Goal: Task Accomplishment & Management: Manage account settings

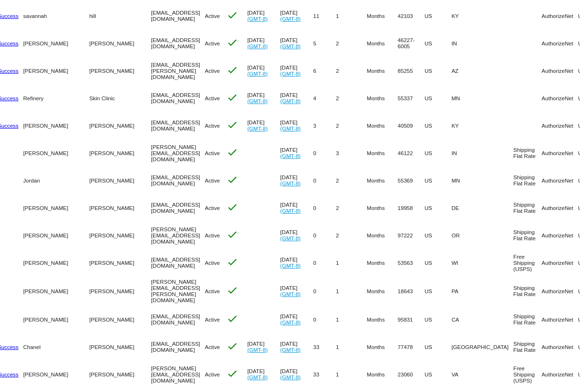
scroll to position [0, 68]
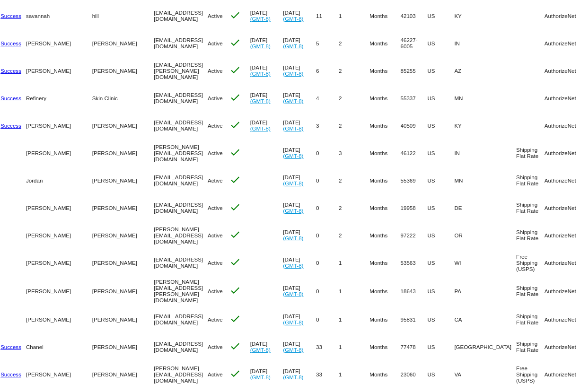
drag, startPoint x: 174, startPoint y: 126, endPoint x: 93, endPoint y: 126, distance: 80.9
click at [93, 126] on mat-row "more_vert 859877 Success [GEOGRAPHIC_DATA][PERSON_NAME] [EMAIL_ADDRESS][DOMAIN_…" at bounding box center [313, 125] width 752 height 27
copy mat-row "[EMAIL_ADDRESS][DOMAIN_NAME]"
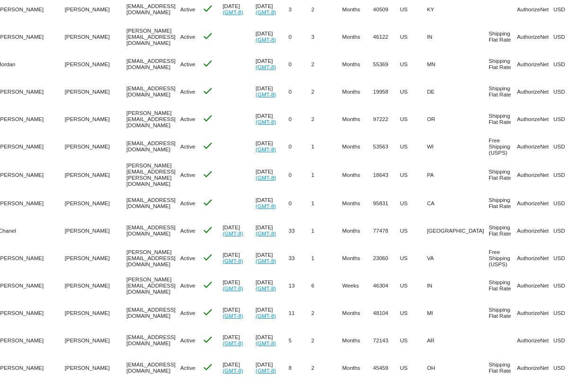
scroll to position [0, 0]
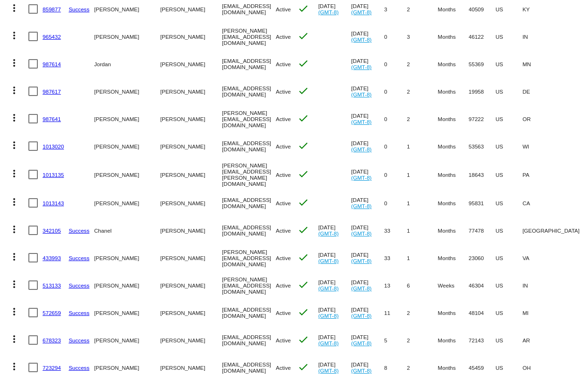
drag, startPoint x: 233, startPoint y: 148, endPoint x: 161, endPoint y: 146, distance: 72.0
click at [160, 146] on mat-row "more_vert 1013020 [PERSON_NAME][GEOGRAPHIC_DATA] [EMAIL_ADDRESS][DOMAIN_NAME] A…" at bounding box center [381, 146] width 752 height 27
copy mat-row "[EMAIL_ADDRESS][DOMAIN_NAME]"
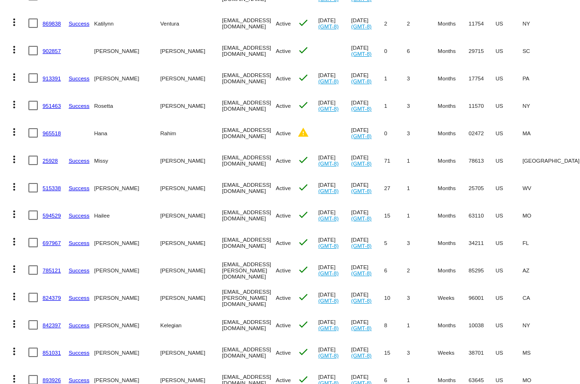
drag, startPoint x: 232, startPoint y: 210, endPoint x: 158, endPoint y: 211, distance: 74.3
click at [158, 211] on mat-row "more_vert 594529 Success [GEOGRAPHIC_DATA] [PERSON_NAME] [EMAIL_ADDRESS][DOMAIN…" at bounding box center [381, 215] width 752 height 27
drag, startPoint x: 227, startPoint y: 214, endPoint x: 166, endPoint y: 217, distance: 61.1
click at [166, 217] on mat-row "more_vert 594529 Success [GEOGRAPHIC_DATA] [PERSON_NAME] [EMAIL_ADDRESS][DOMAIN…" at bounding box center [381, 215] width 752 height 27
copy mat-row "[EMAIL_ADDRESS][DOMAIN_NAME]"
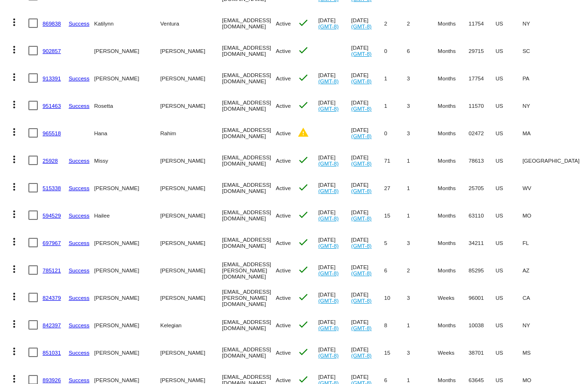
copy mat-row "[EMAIL_ADDRESS][DOMAIN_NAME]"
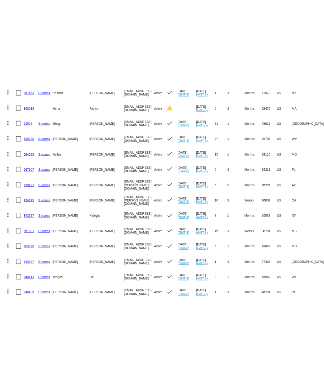
scroll to position [896, 0]
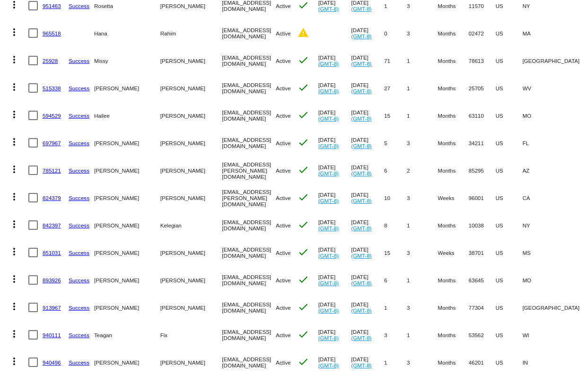
drag, startPoint x: 239, startPoint y: 278, endPoint x: 162, endPoint y: 277, distance: 77.1
click at [162, 276] on mat-row "more_vert 893926 Success [PERSON_NAME] [EMAIL_ADDRESS][DOMAIN_NAME] Active chec…" at bounding box center [381, 279] width 752 height 27
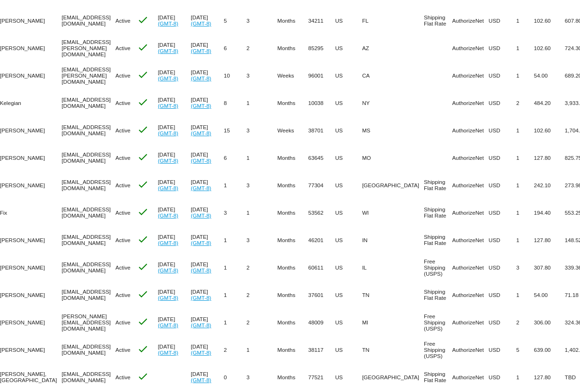
scroll to position [0, 0]
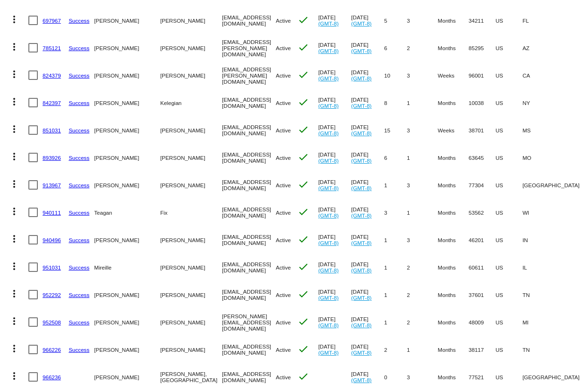
drag, startPoint x: 245, startPoint y: 266, endPoint x: 166, endPoint y: 264, distance: 79.5
click at [166, 264] on mat-row "more_vert 951031 Success [PERSON_NAME][GEOGRAPHIC_DATA] [EMAIL_ADDRESS][DOMAIN_…" at bounding box center [381, 267] width 752 height 27
copy mat-row "[EMAIL_ADDRESS][DOMAIN_NAME]"
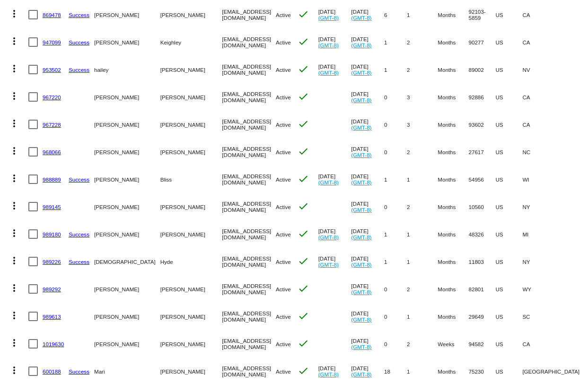
drag, startPoint x: 255, startPoint y: 342, endPoint x: 166, endPoint y: 340, distance: 89.5
click at [166, 340] on mat-row "more_vert 1019630 [PERSON_NAME] [EMAIL_ADDRESS][DOMAIN_NAME] Active check [DATE…" at bounding box center [381, 343] width 752 height 27
copy mat-row "[EMAIL_ADDRESS][DOMAIN_NAME]"
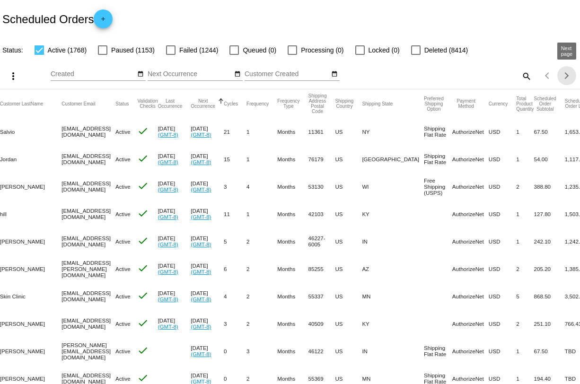
click at [567, 74] on span "Next page" at bounding box center [566, 75] width 19 height 5
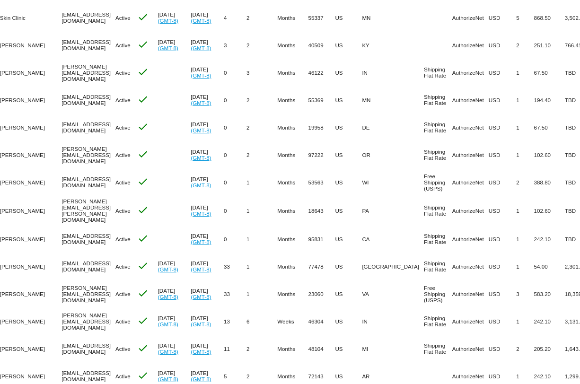
scroll to position [302, 0]
